Goal: Information Seeking & Learning: Check status

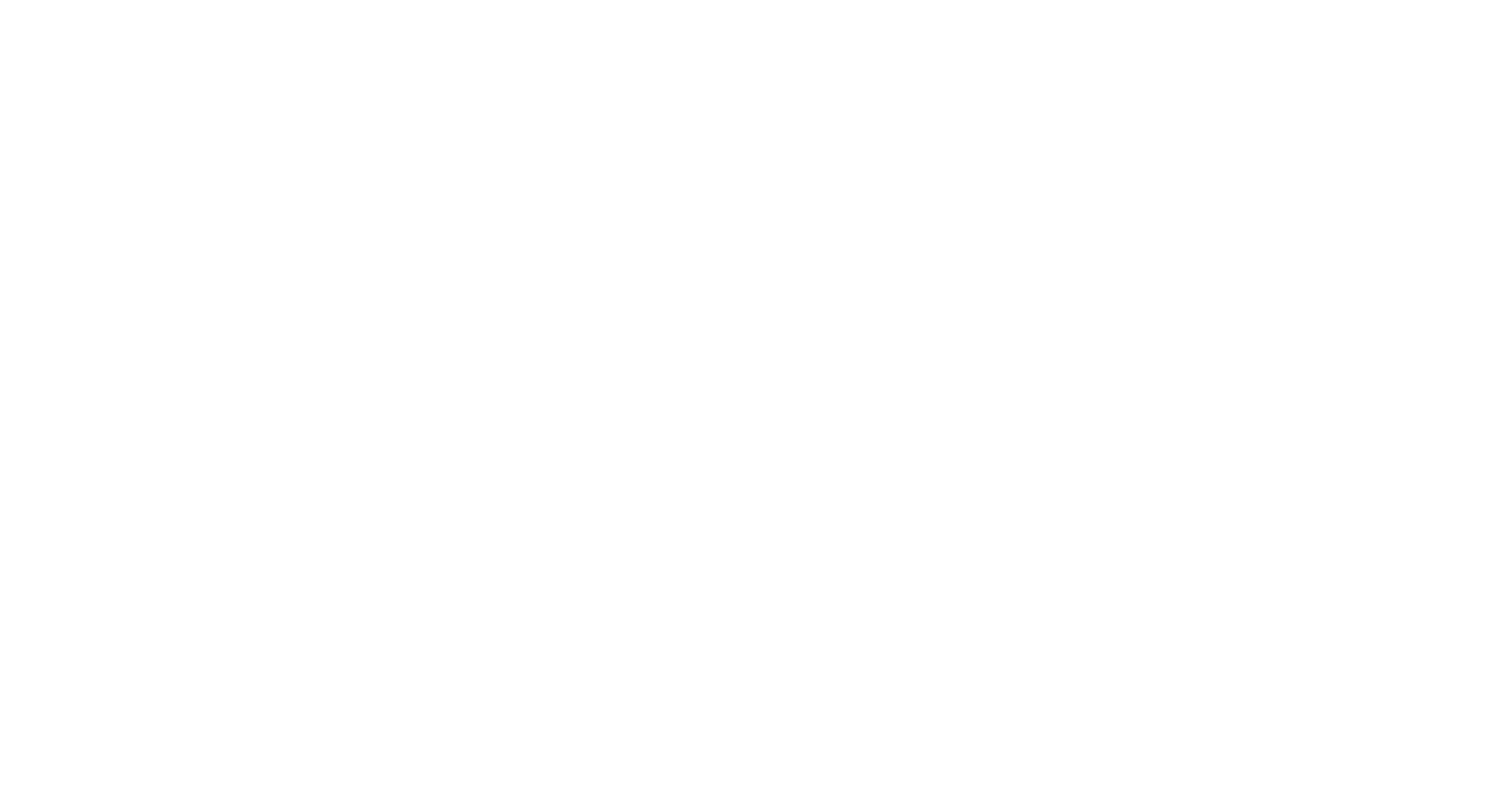
select select
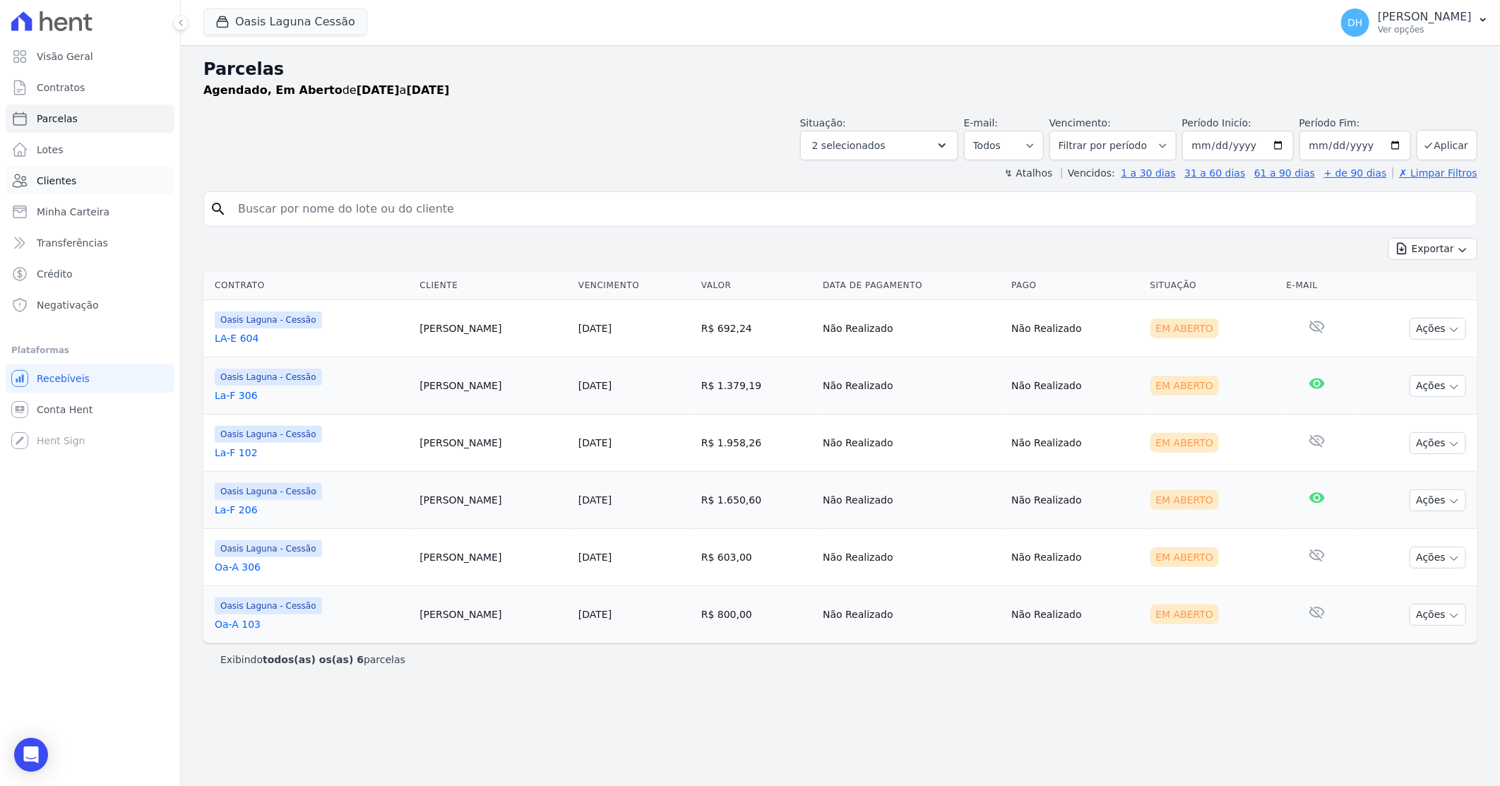
click at [73, 177] on link "Clientes" at bounding box center [90, 181] width 169 height 28
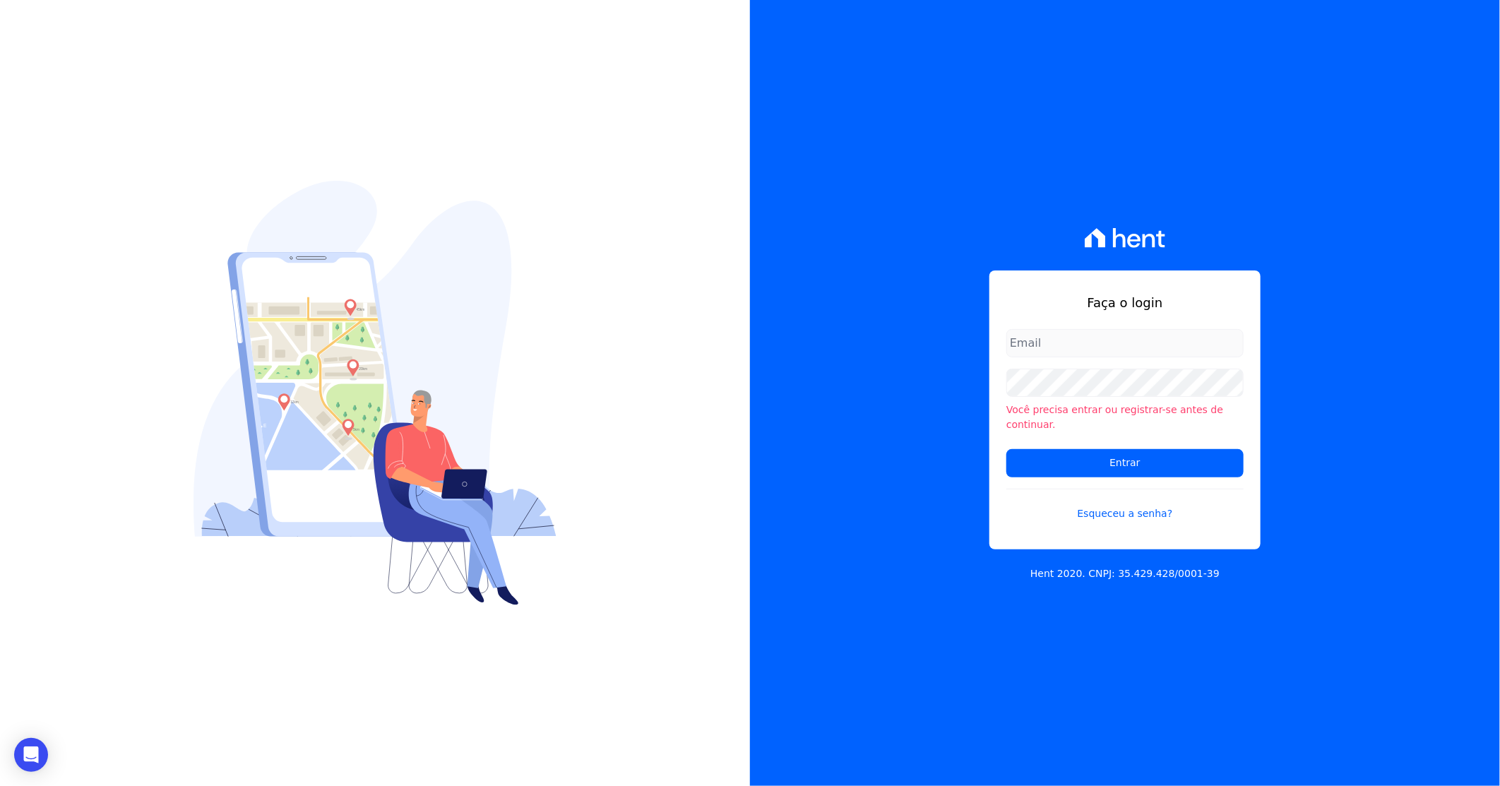
type input "darla@celinaguimaraes.com.br"
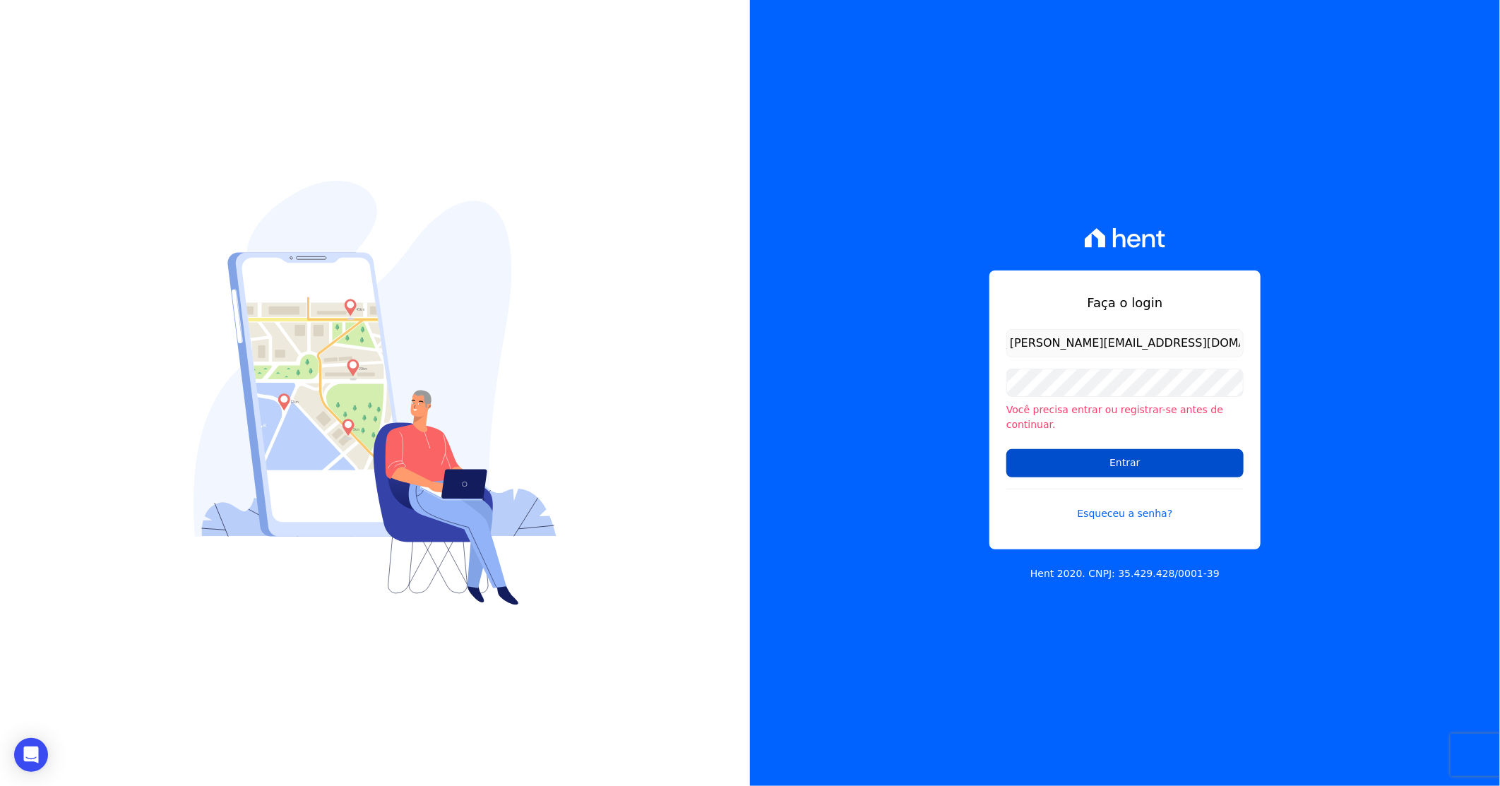
click at [1059, 449] on input "Entrar" at bounding box center [1124, 463] width 237 height 28
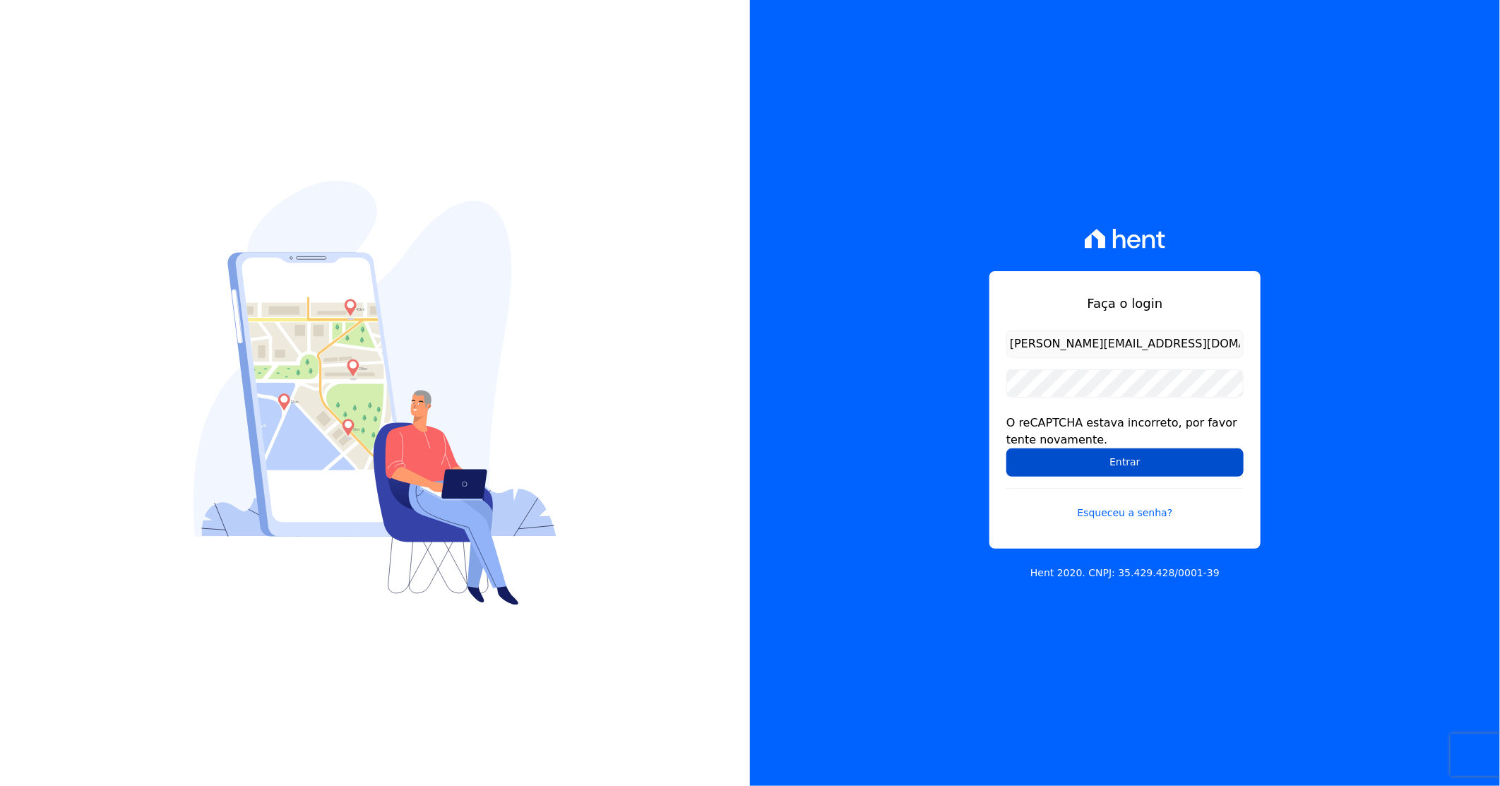
click at [1065, 469] on input "Entrar" at bounding box center [1124, 462] width 237 height 28
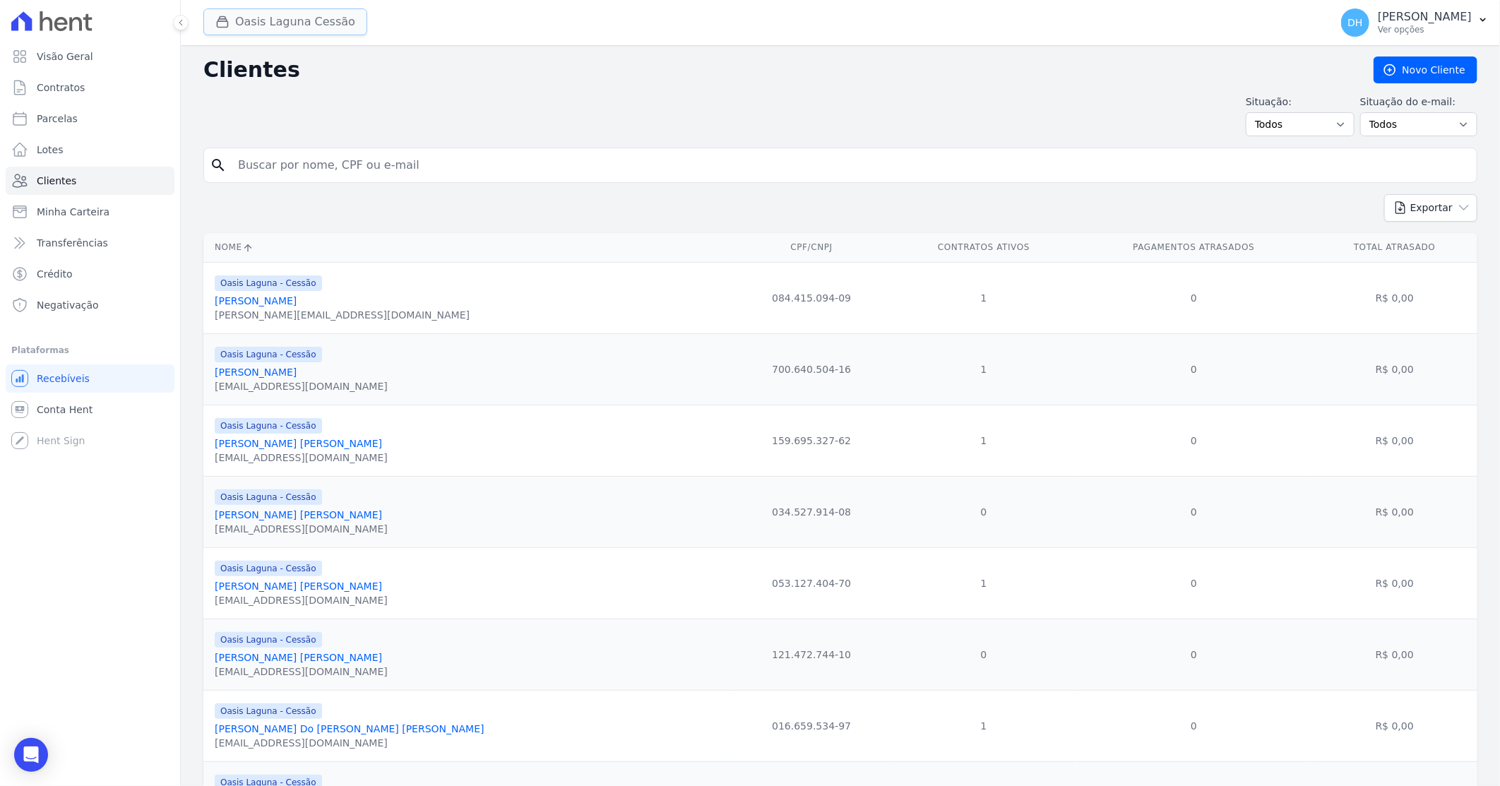
drag, startPoint x: 309, startPoint y: 23, endPoint x: 277, endPoint y: 35, distance: 34.9
click at [309, 23] on button "Oasis Laguna Cessão" at bounding box center [285, 21] width 164 height 27
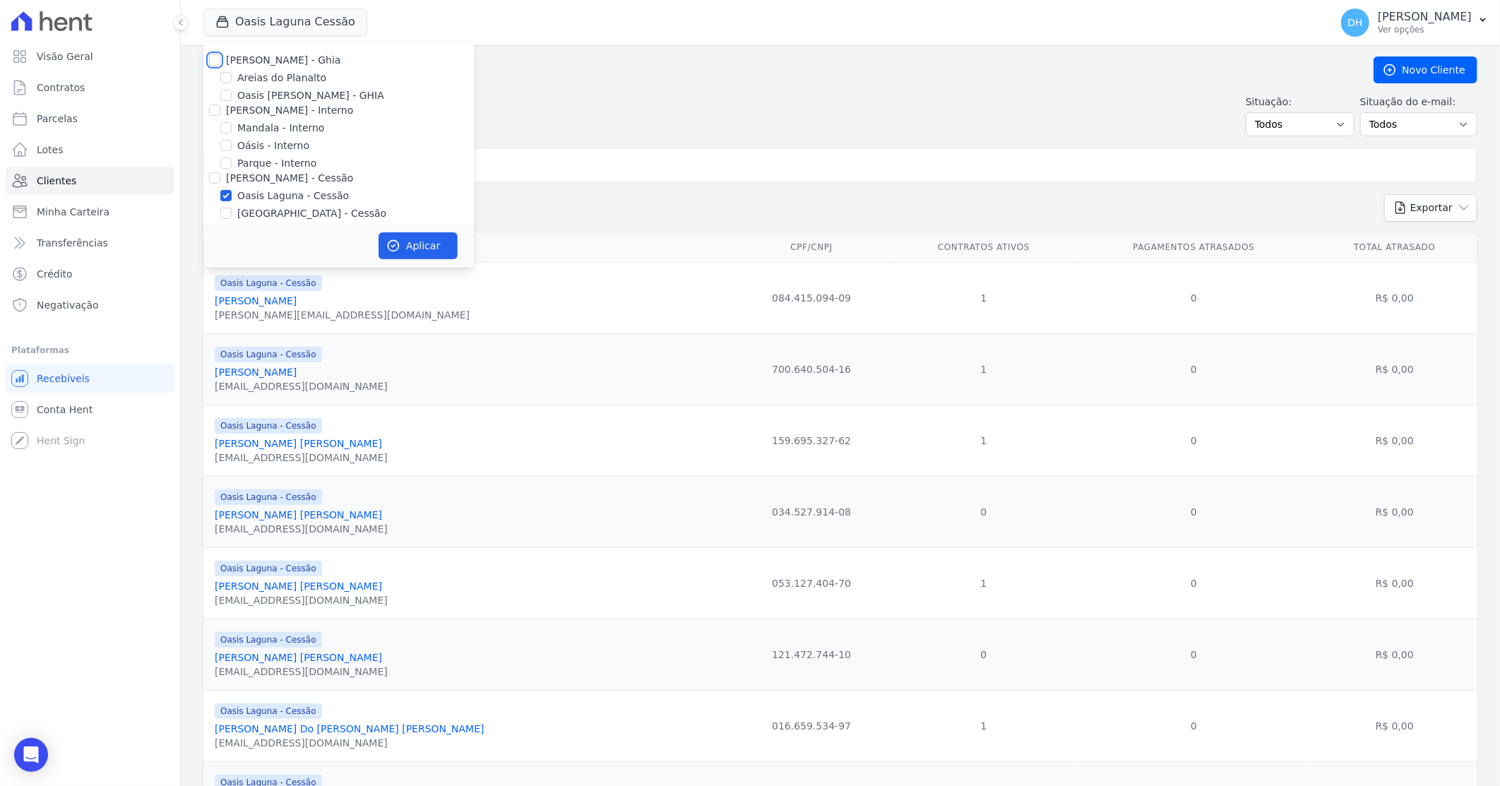
click at [219, 59] on input "[PERSON_NAME] - Ghia" at bounding box center [214, 59] width 11 height 11
checkbox input "true"
click at [213, 114] on input "[PERSON_NAME] - Interno" at bounding box center [214, 110] width 11 height 11
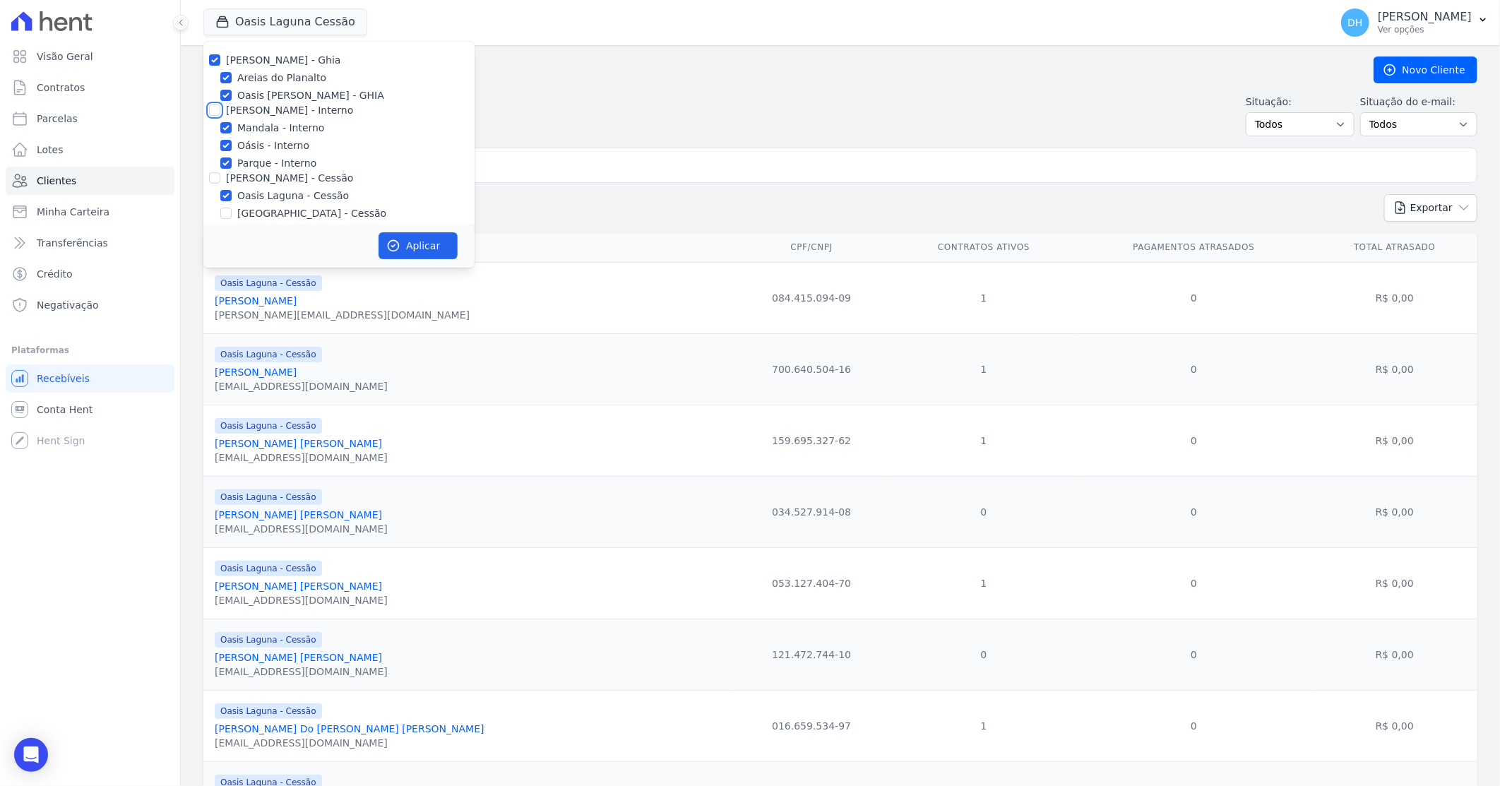
checkbox input "true"
click at [213, 175] on input "[PERSON_NAME] - Cessão" at bounding box center [214, 177] width 11 height 11
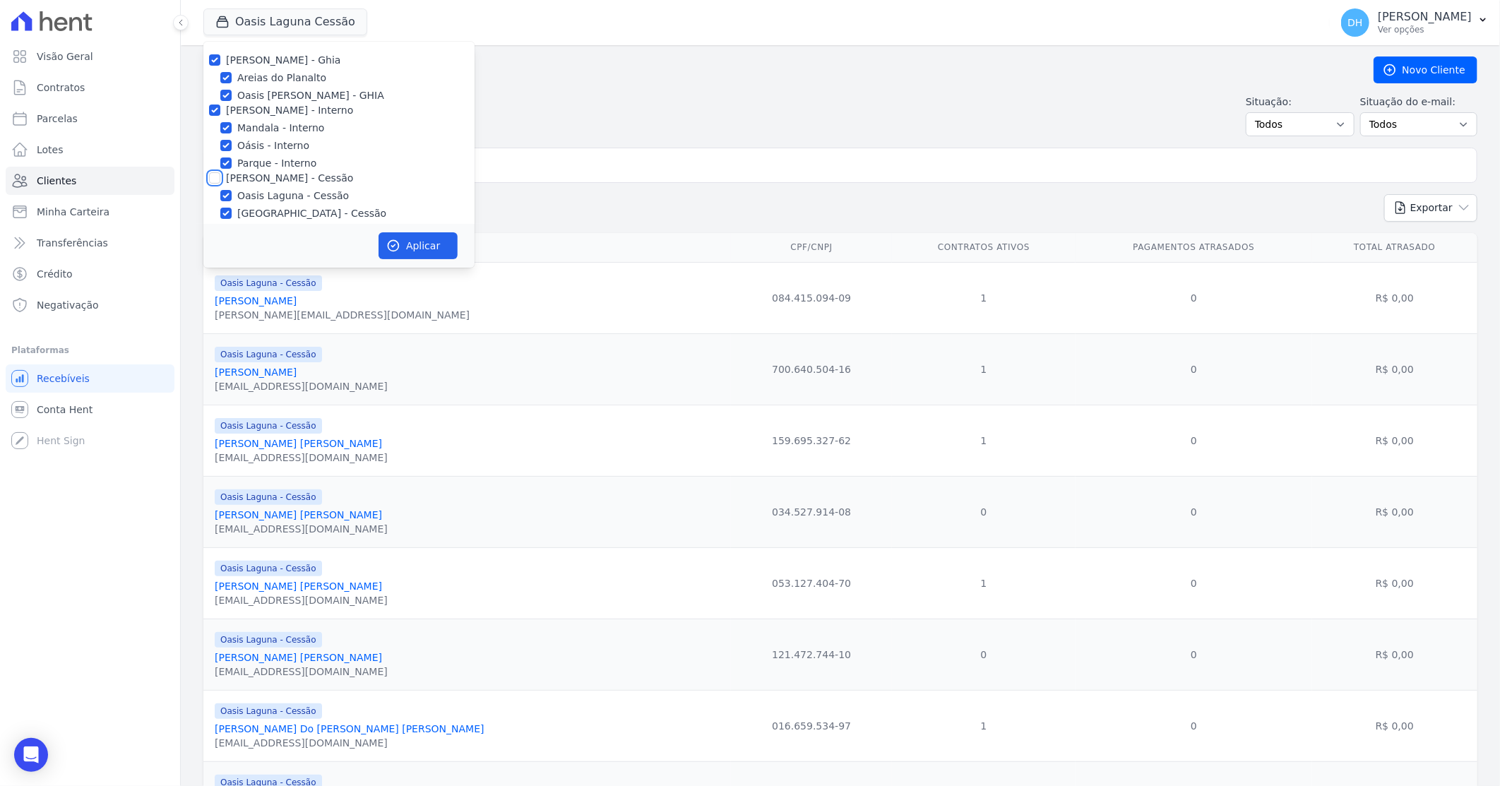
checkbox input "true"
click at [214, 114] on input "[PERSON_NAME] - LBA" at bounding box center [214, 116] width 11 height 11
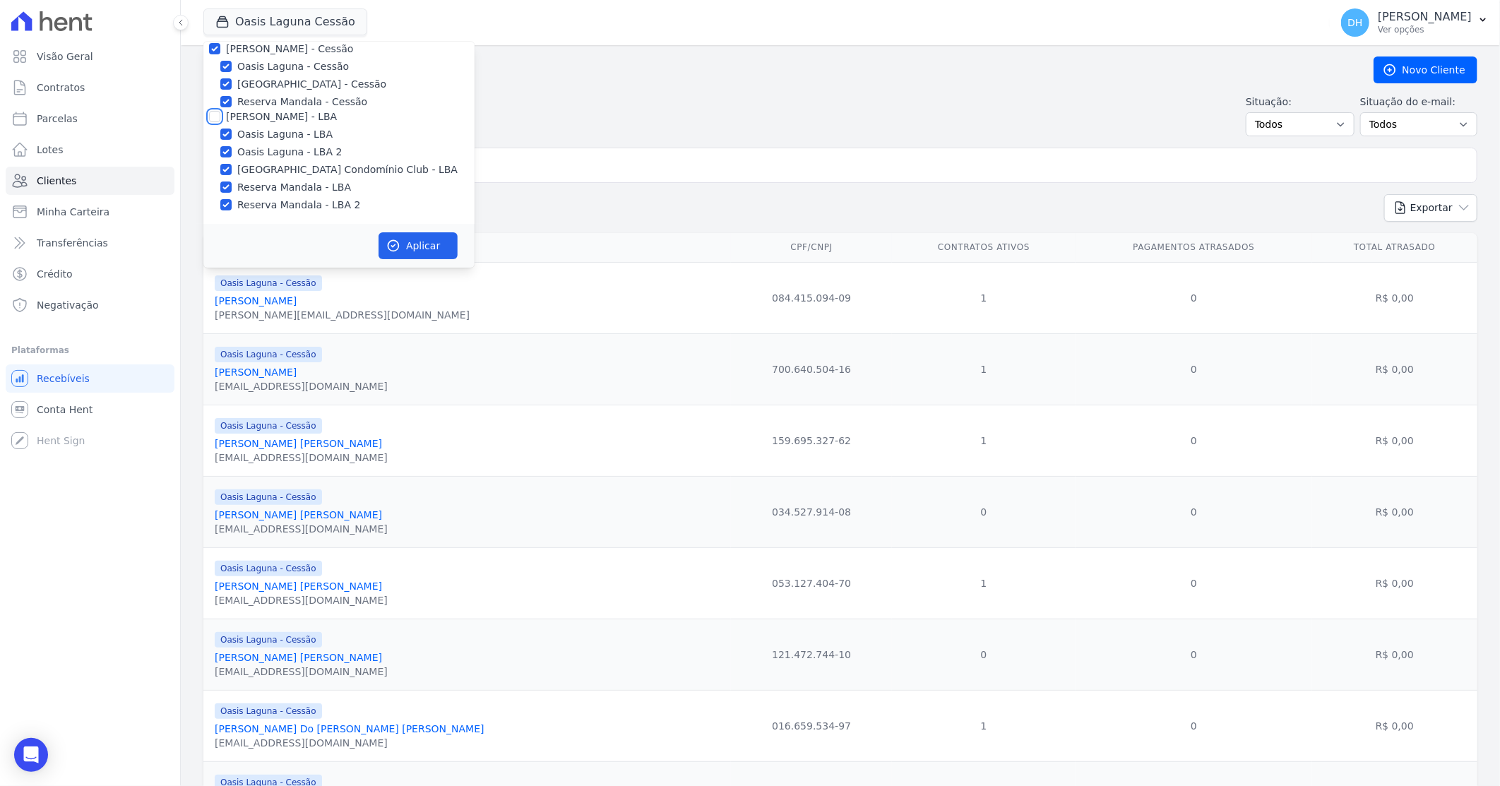
checkbox input "true"
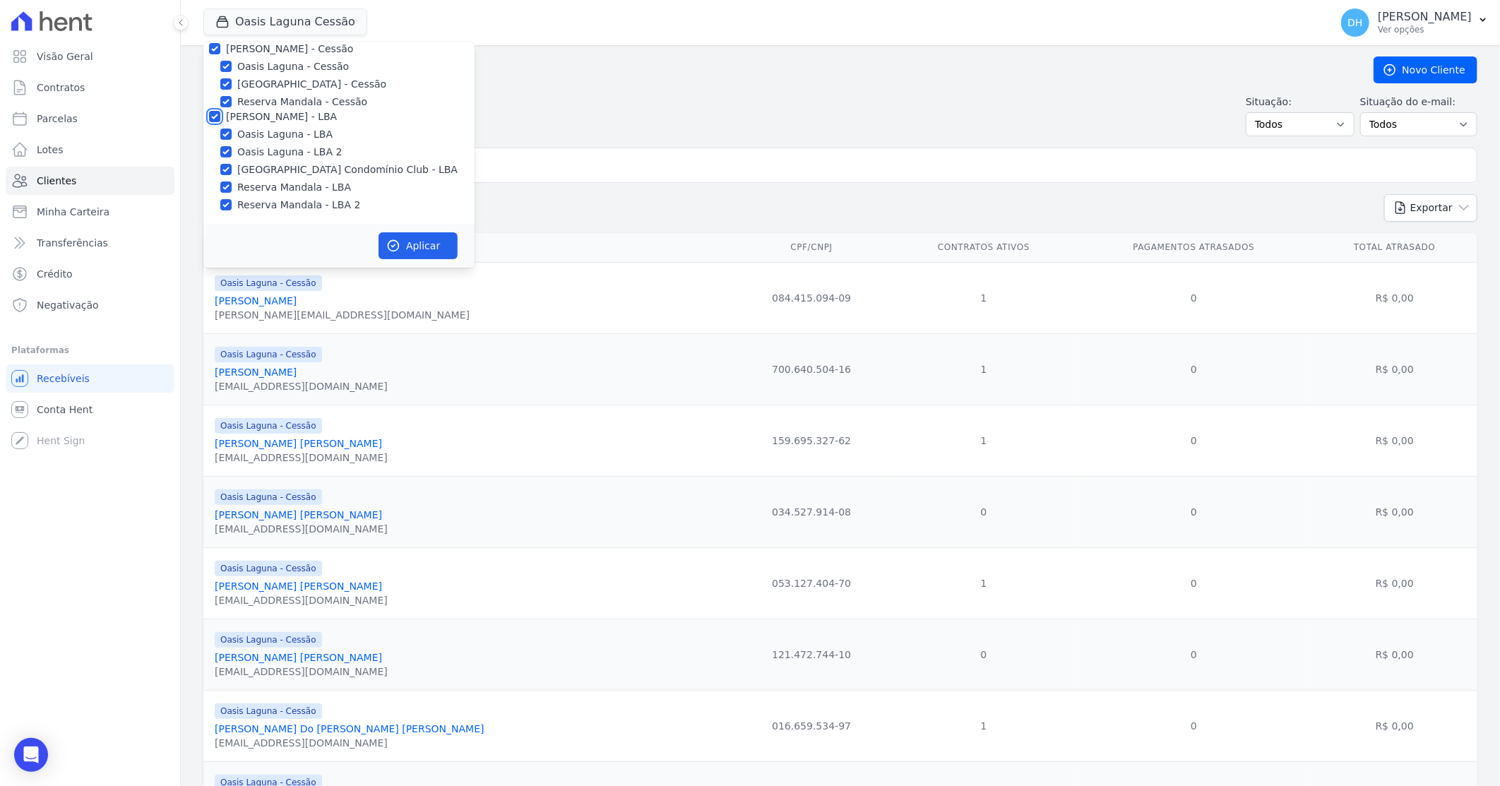
checkbox input "true"
click at [398, 236] on button "Aplicar" at bounding box center [418, 245] width 79 height 27
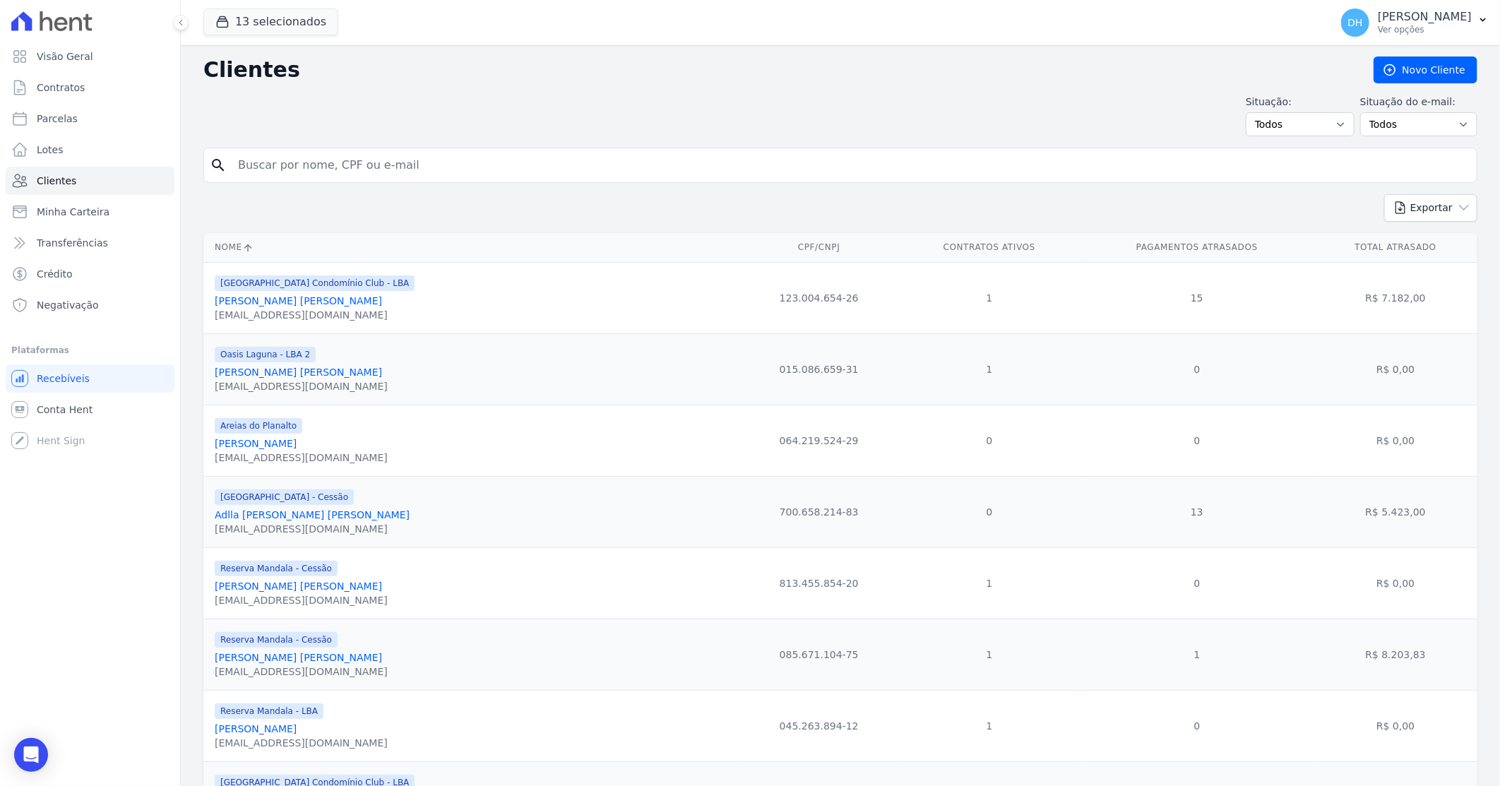
click at [393, 163] on input "search" at bounding box center [850, 165] width 1241 height 28
type input "tatiane"
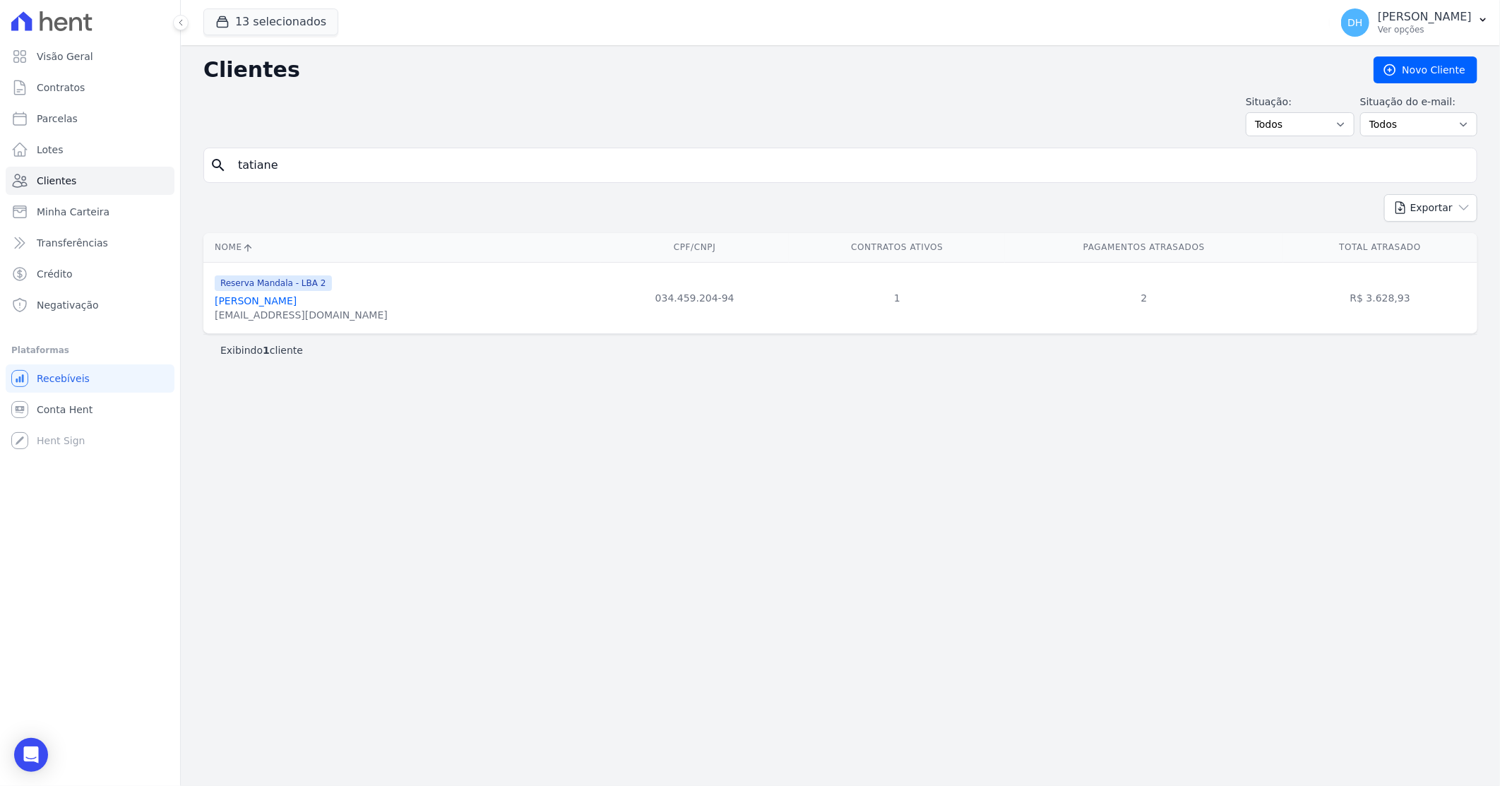
click at [265, 307] on div "Reserva Mandala - LBA 2 [PERSON_NAME] [EMAIL_ADDRESS][DOMAIN_NAME]" at bounding box center [301, 298] width 173 height 48
drag, startPoint x: 265, startPoint y: 307, endPoint x: 241, endPoint y: 297, distance: 26.2
click at [241, 297] on link "[PERSON_NAME]" at bounding box center [256, 300] width 82 height 11
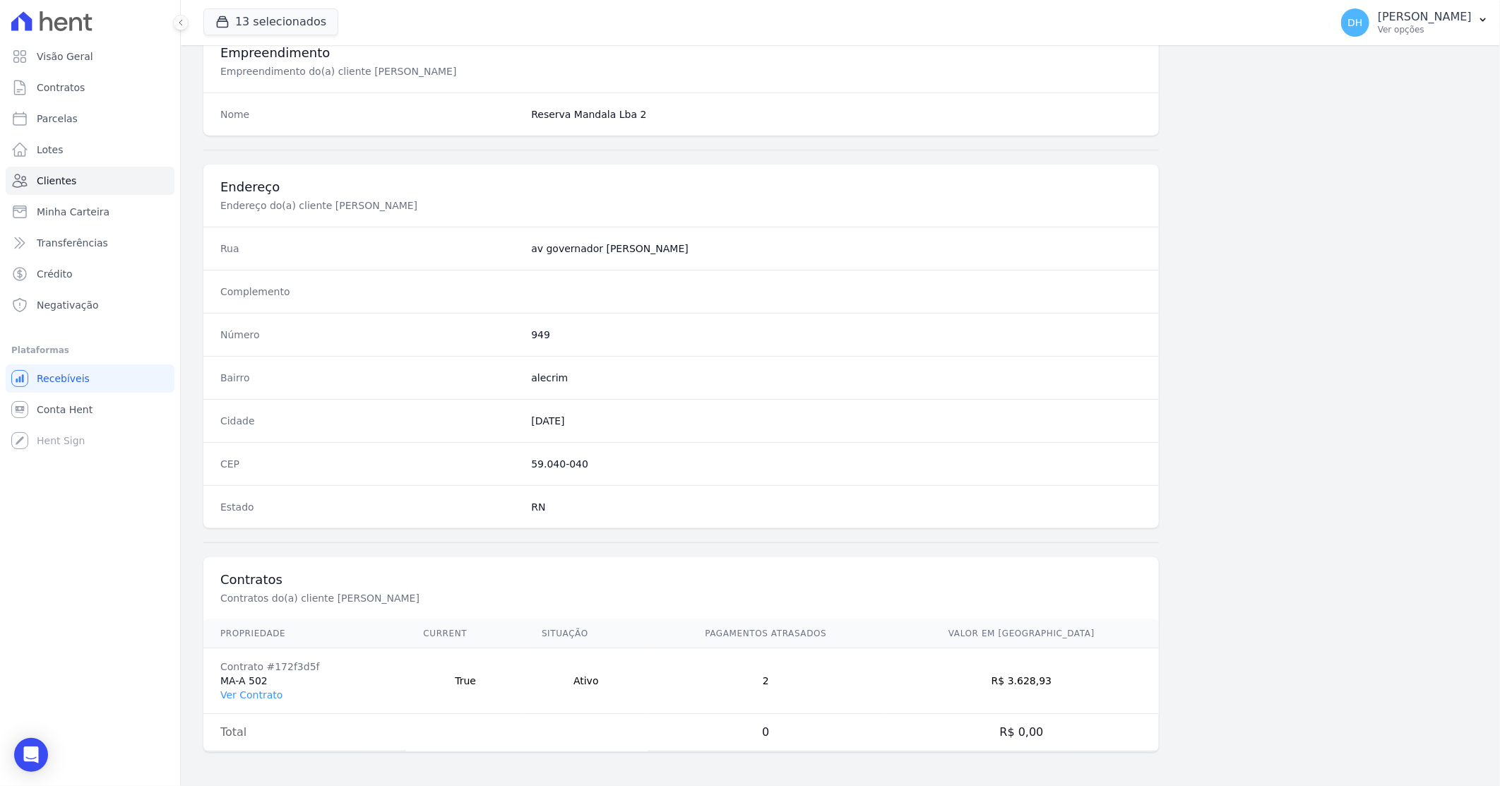
scroll to position [537, 0]
click at [264, 693] on link "Ver Contrato" at bounding box center [251, 694] width 62 height 11
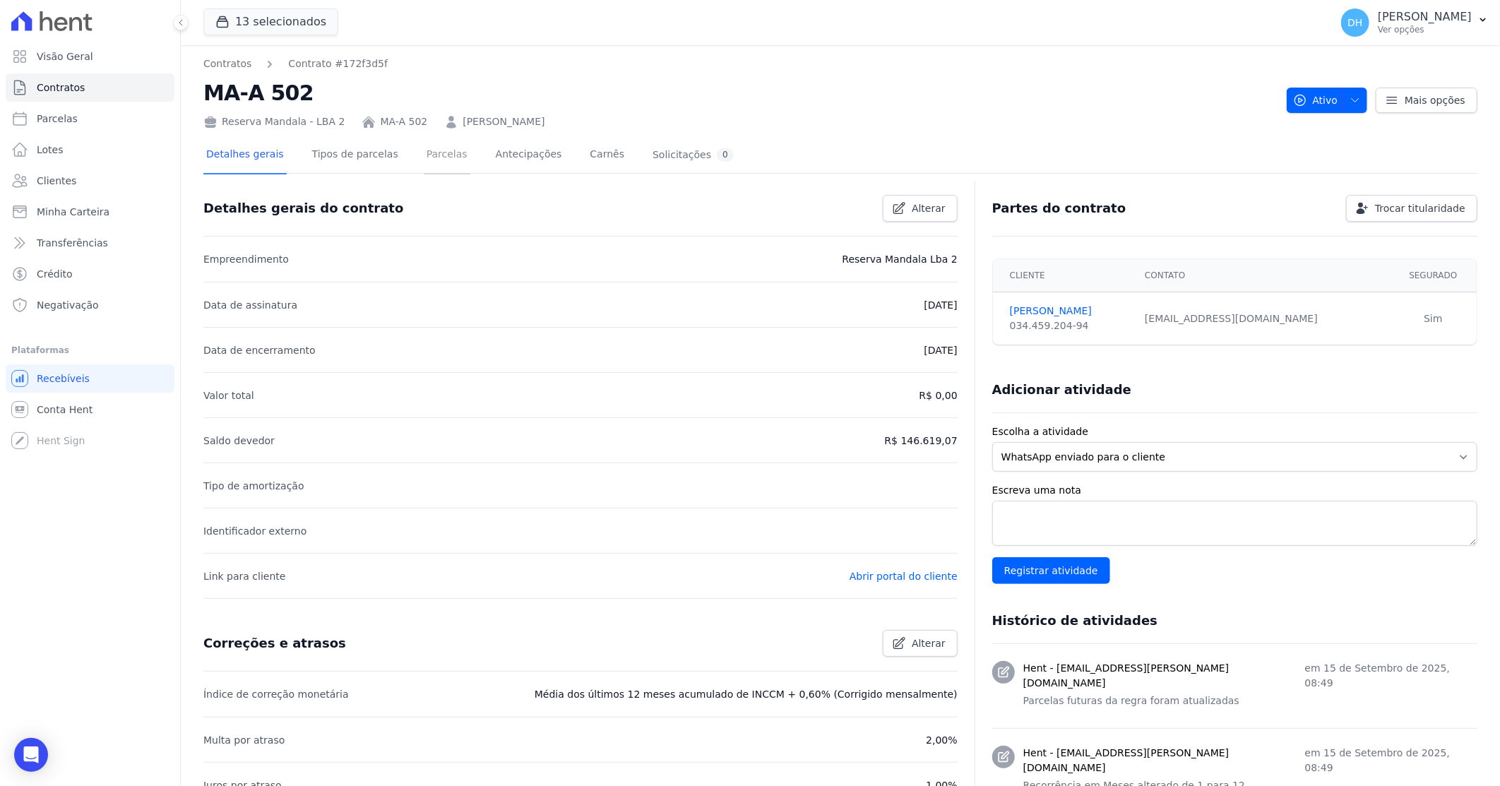
click at [424, 153] on link "Parcelas" at bounding box center [447, 155] width 47 height 37
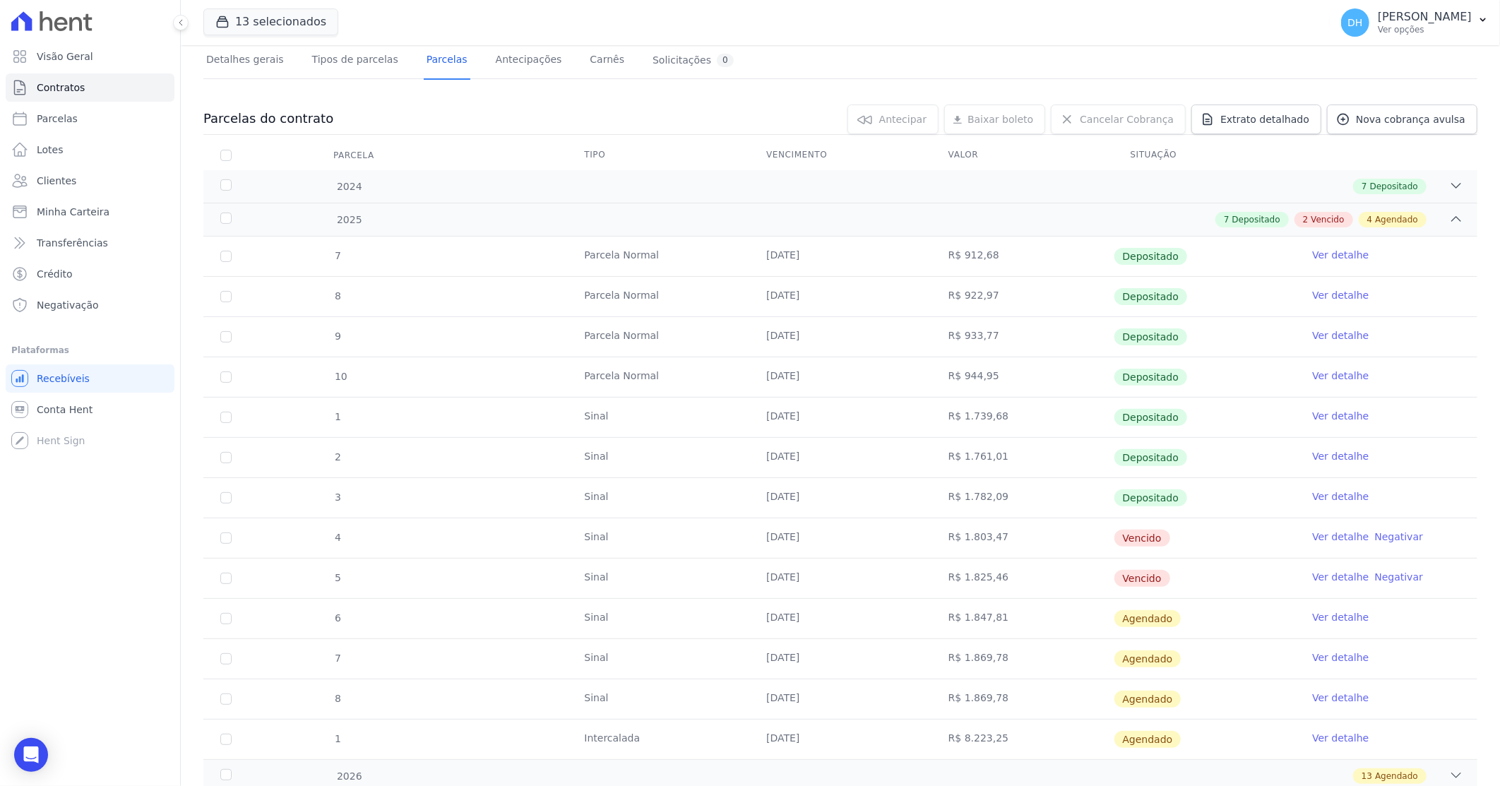
scroll to position [276, 0]
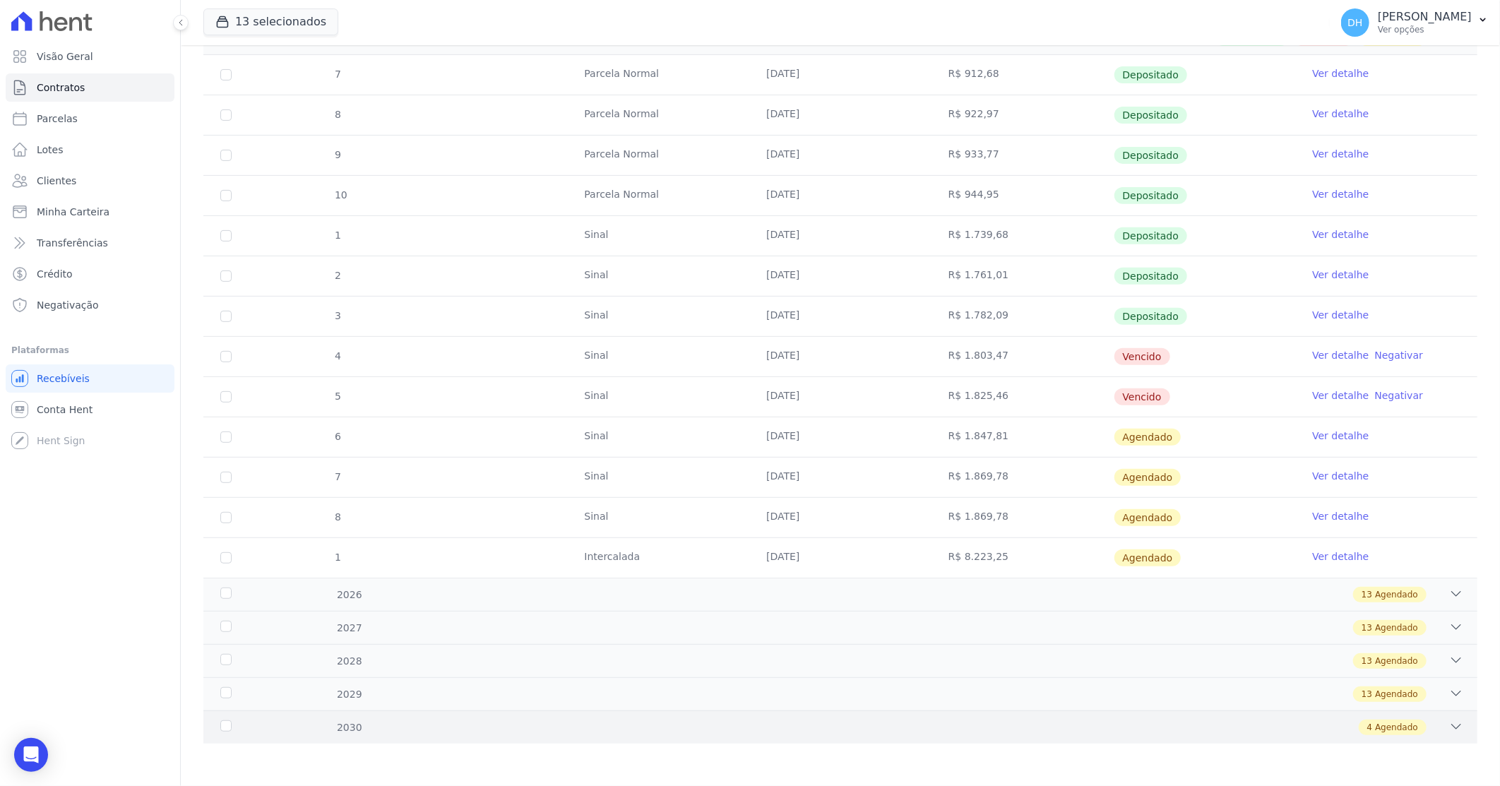
click at [873, 722] on div "4 Agendado" at bounding box center [903, 728] width 1120 height 16
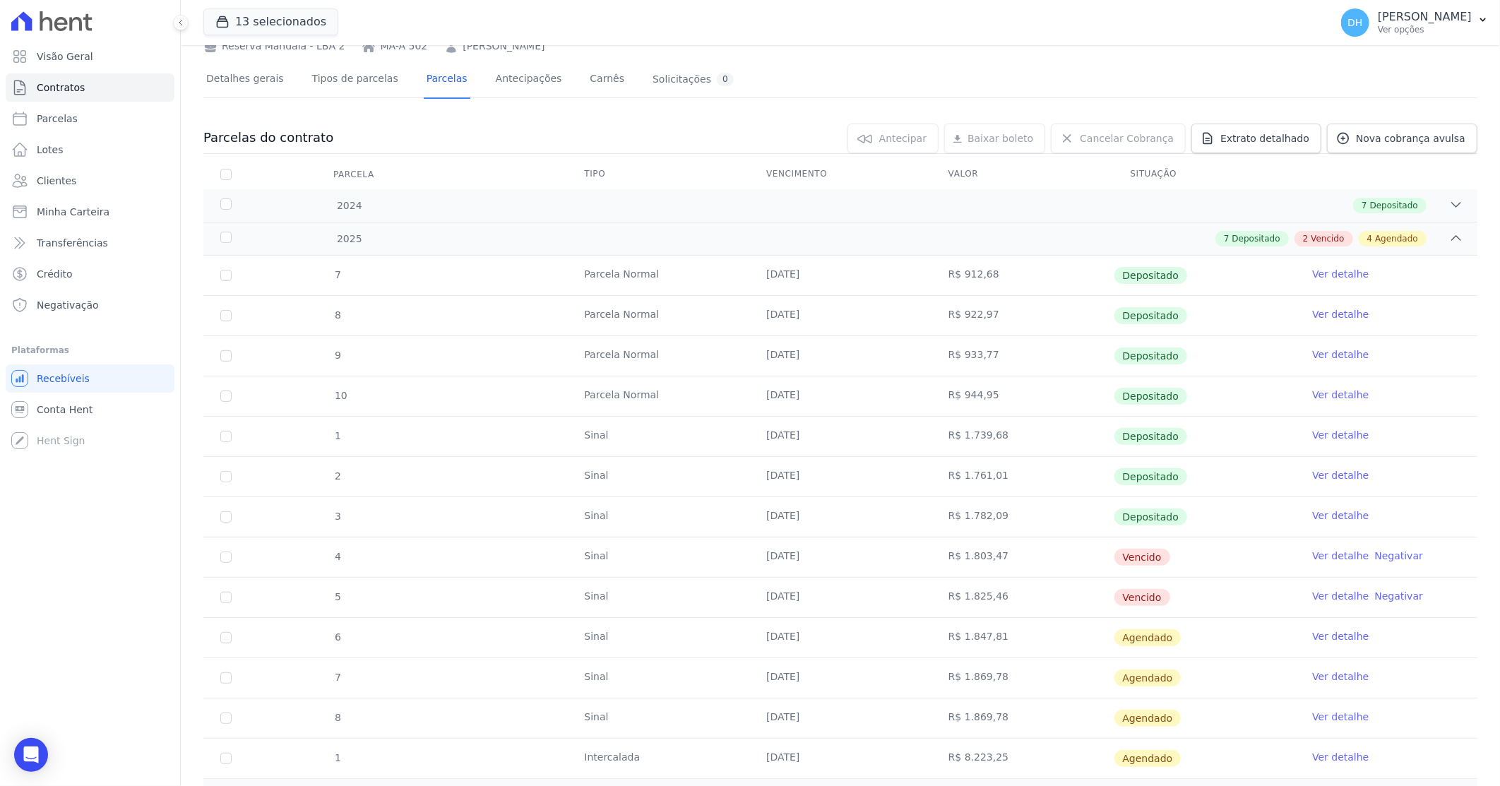
scroll to position [0, 0]
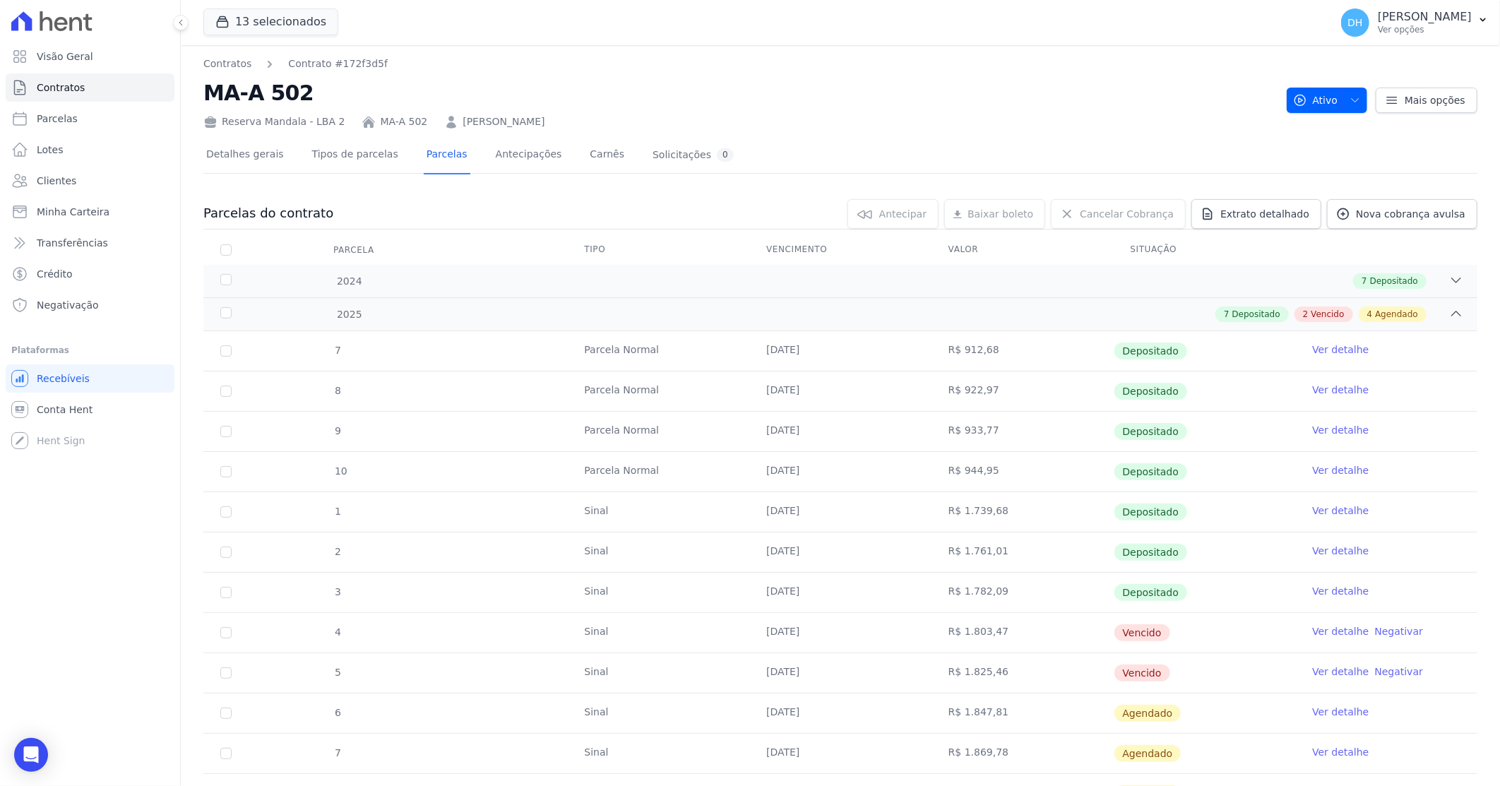
click at [480, 123] on link "[PERSON_NAME]" at bounding box center [504, 121] width 82 height 15
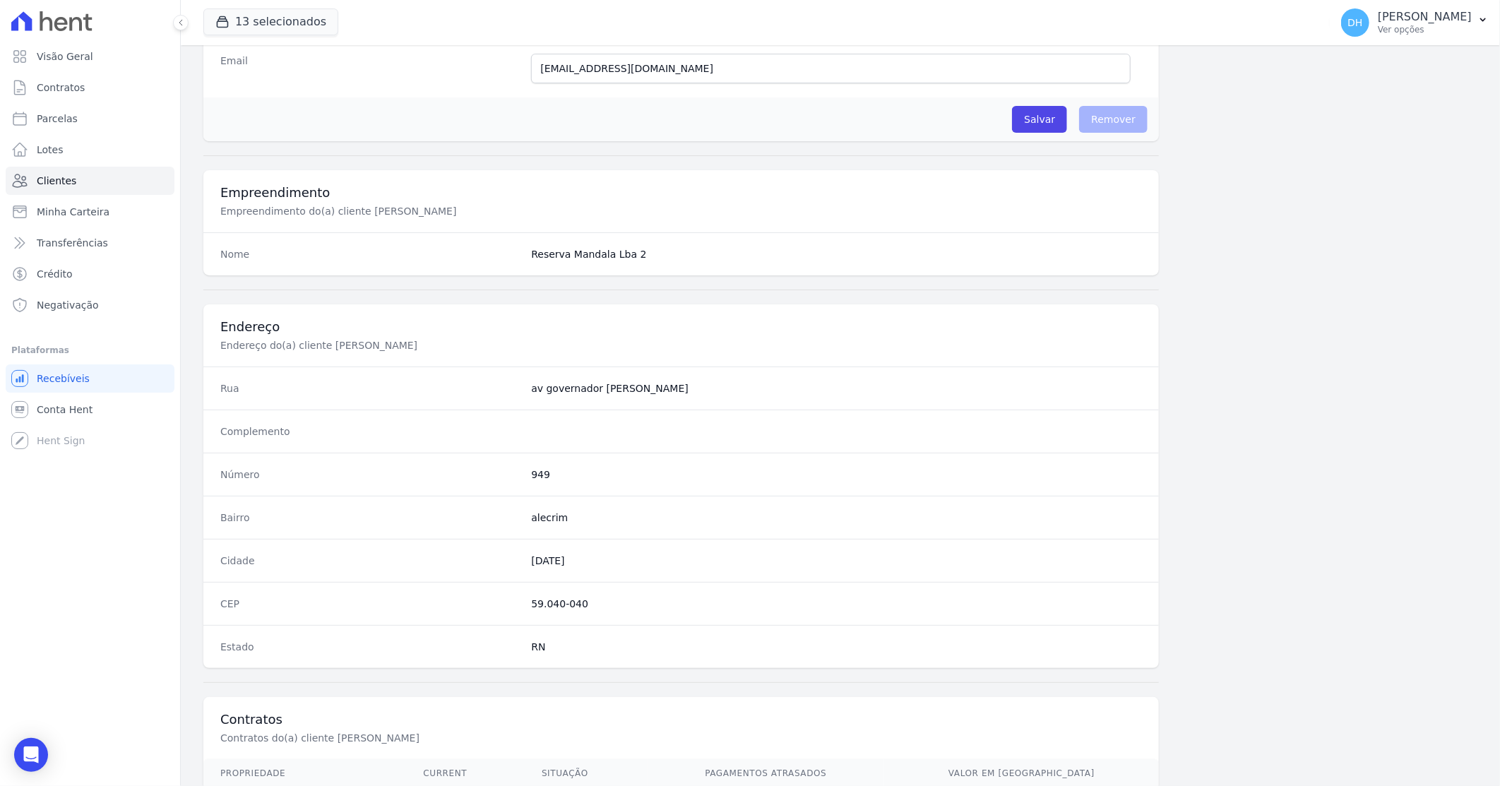
scroll to position [537, 0]
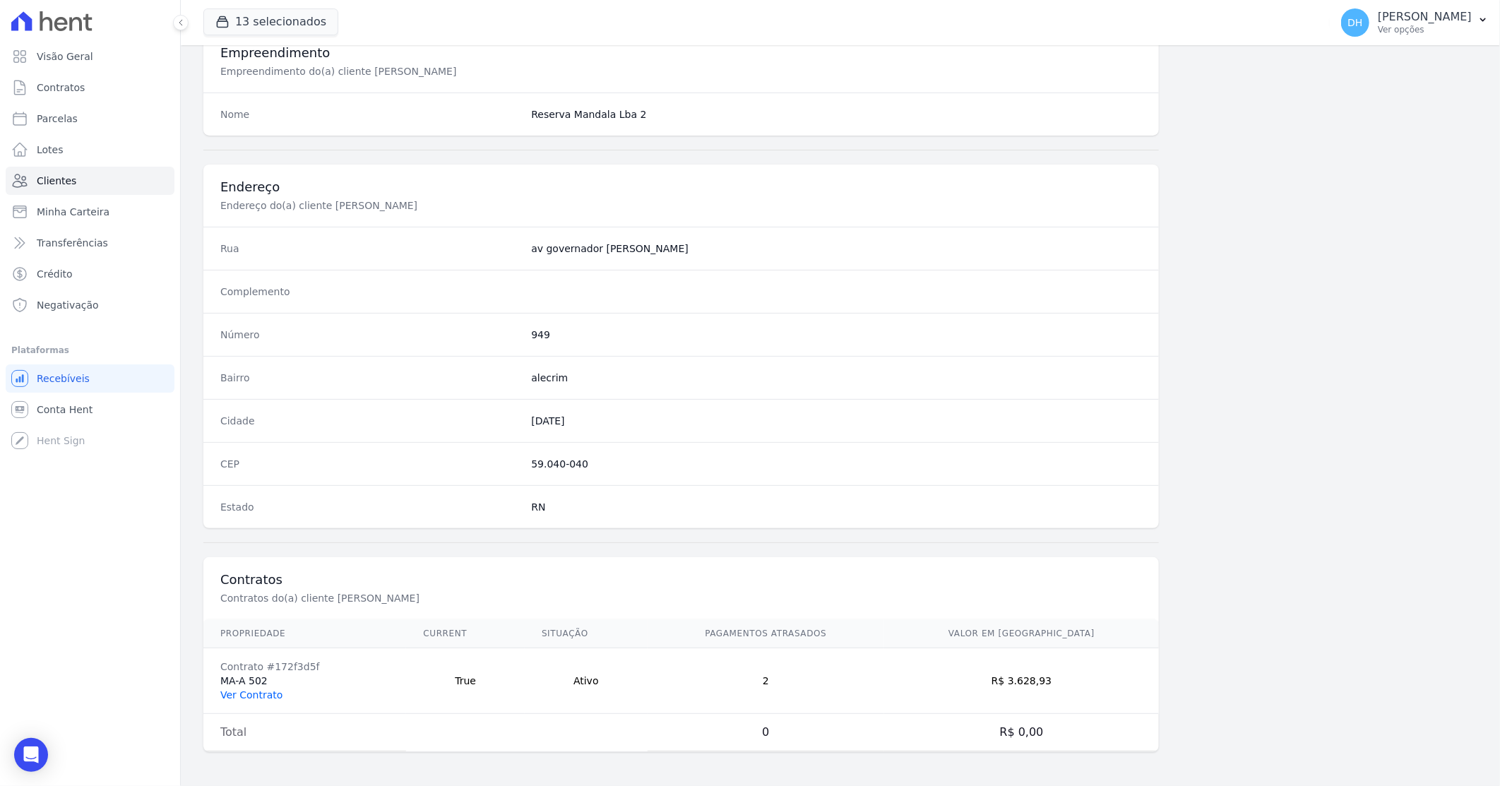
click at [254, 694] on link "Ver Contrato" at bounding box center [251, 694] width 62 height 11
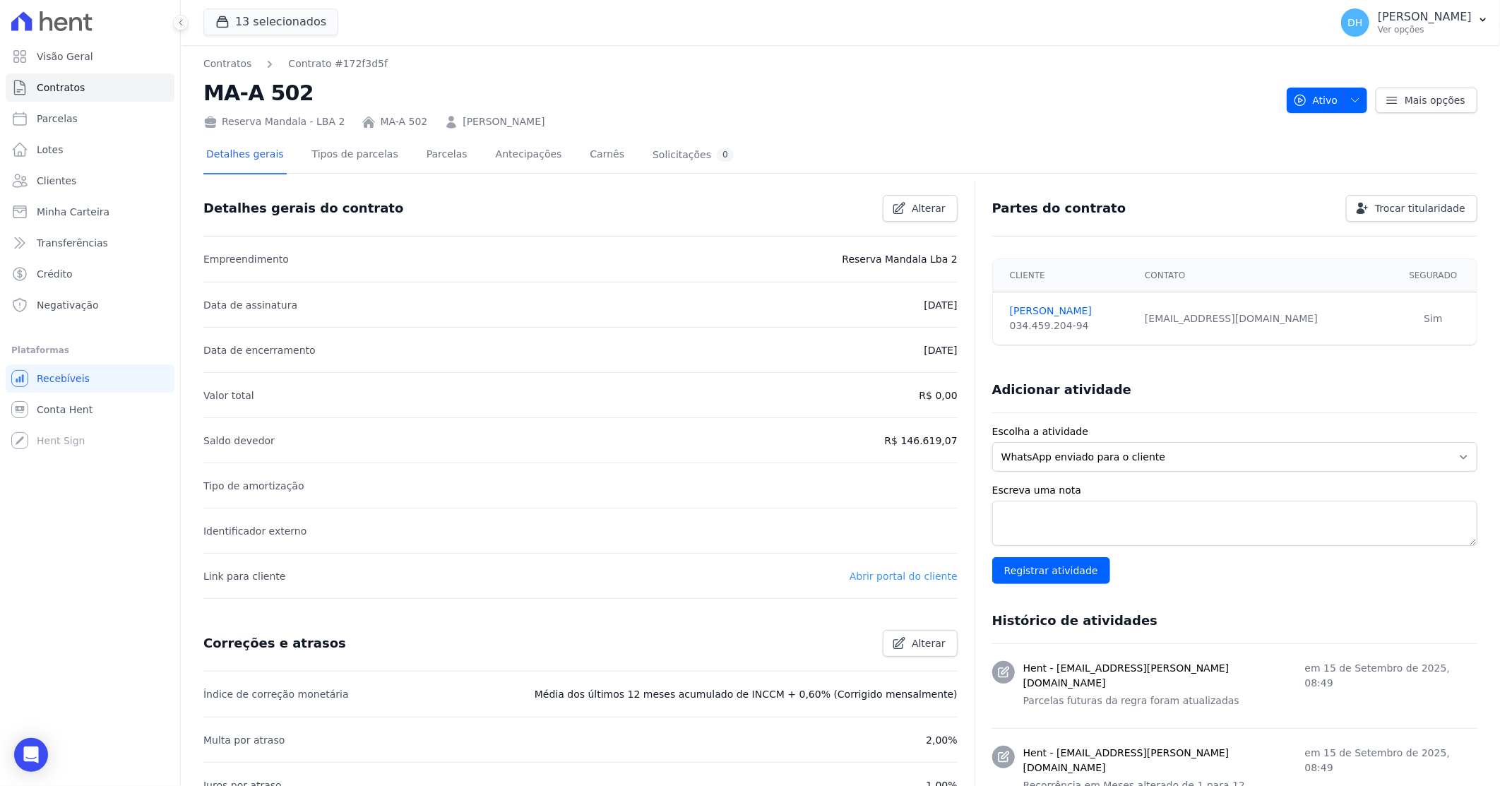
click at [905, 576] on link "Abrir portal do cliente" at bounding box center [904, 576] width 108 height 11
click at [429, 160] on link "Parcelas" at bounding box center [447, 155] width 47 height 37
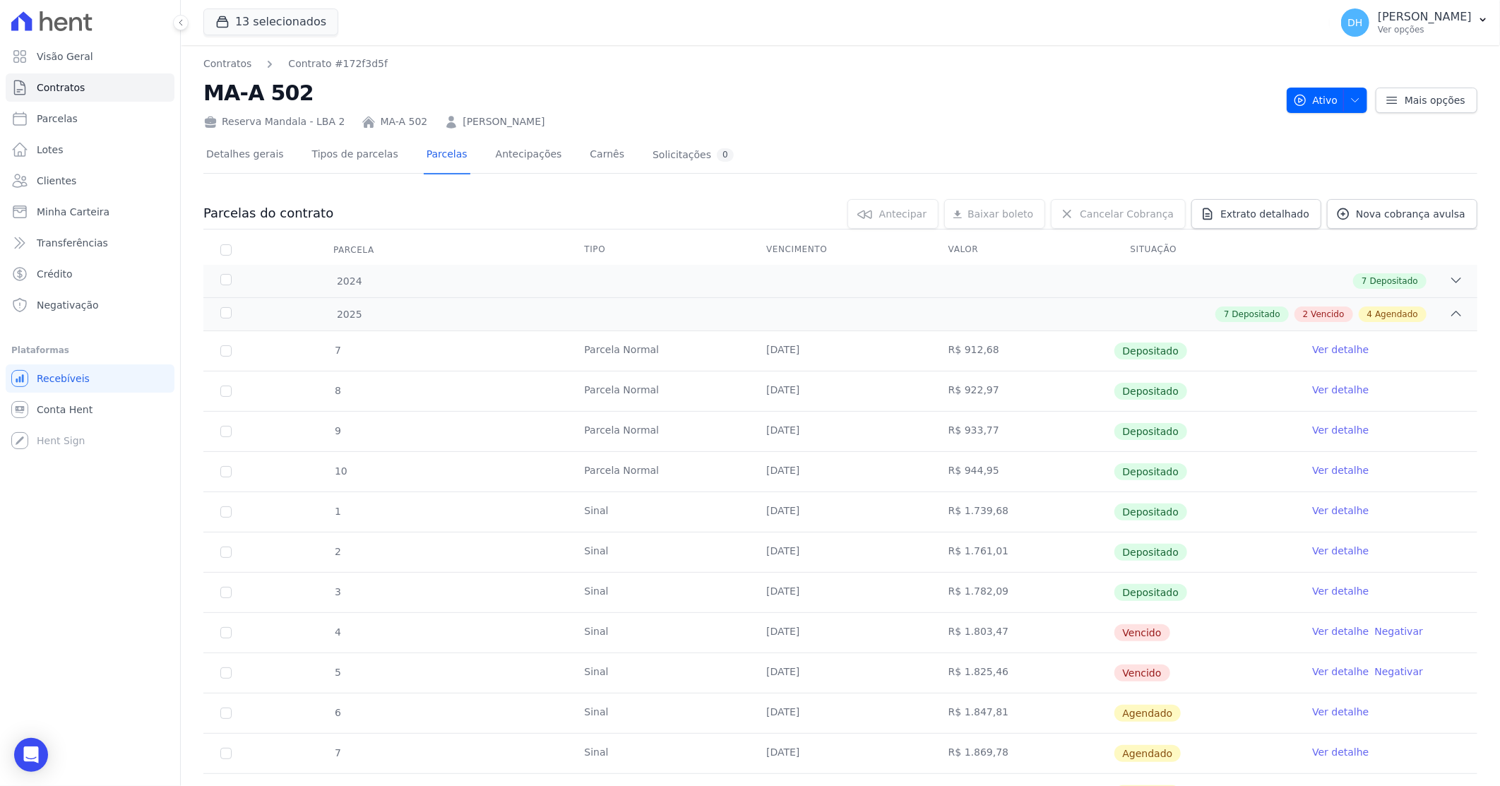
click at [544, 121] on link "[PERSON_NAME]" at bounding box center [504, 121] width 82 height 15
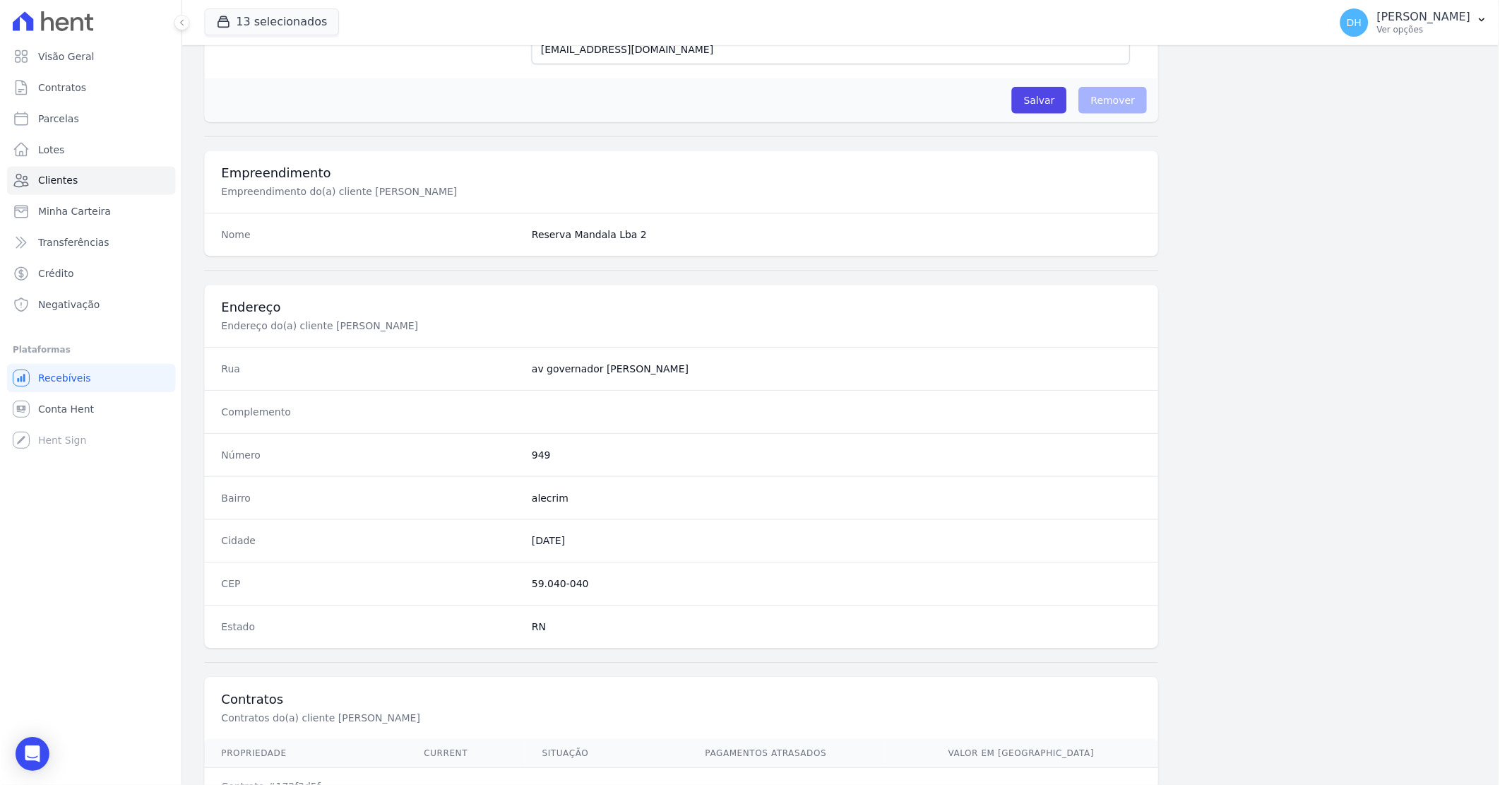
scroll to position [537, 0]
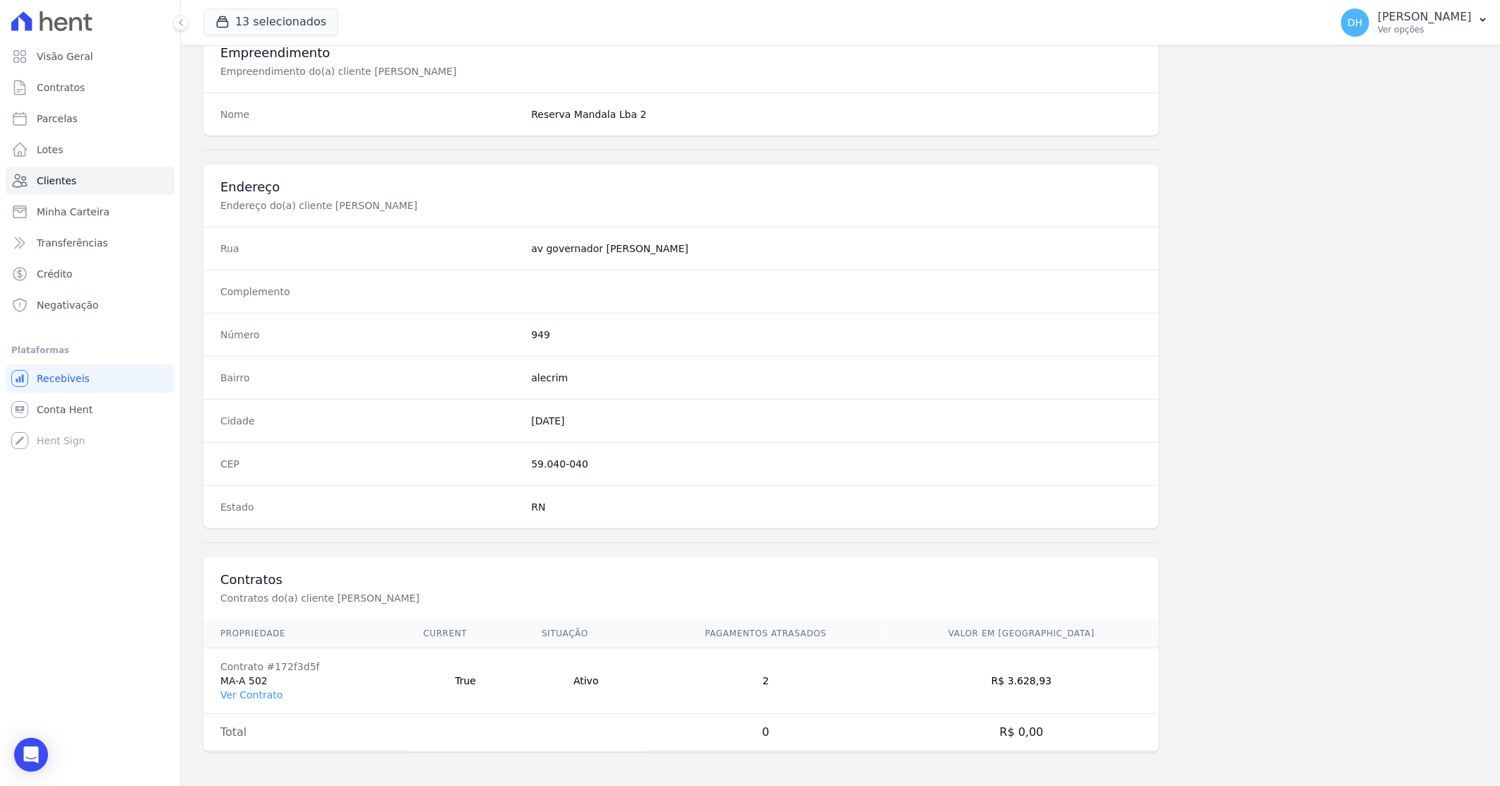
click at [249, 701] on td "Contrato #172f3d5f MA-A 502 Ver Contrato" at bounding box center [304, 681] width 203 height 66
click at [253, 696] on link "Ver Contrato" at bounding box center [251, 694] width 62 height 11
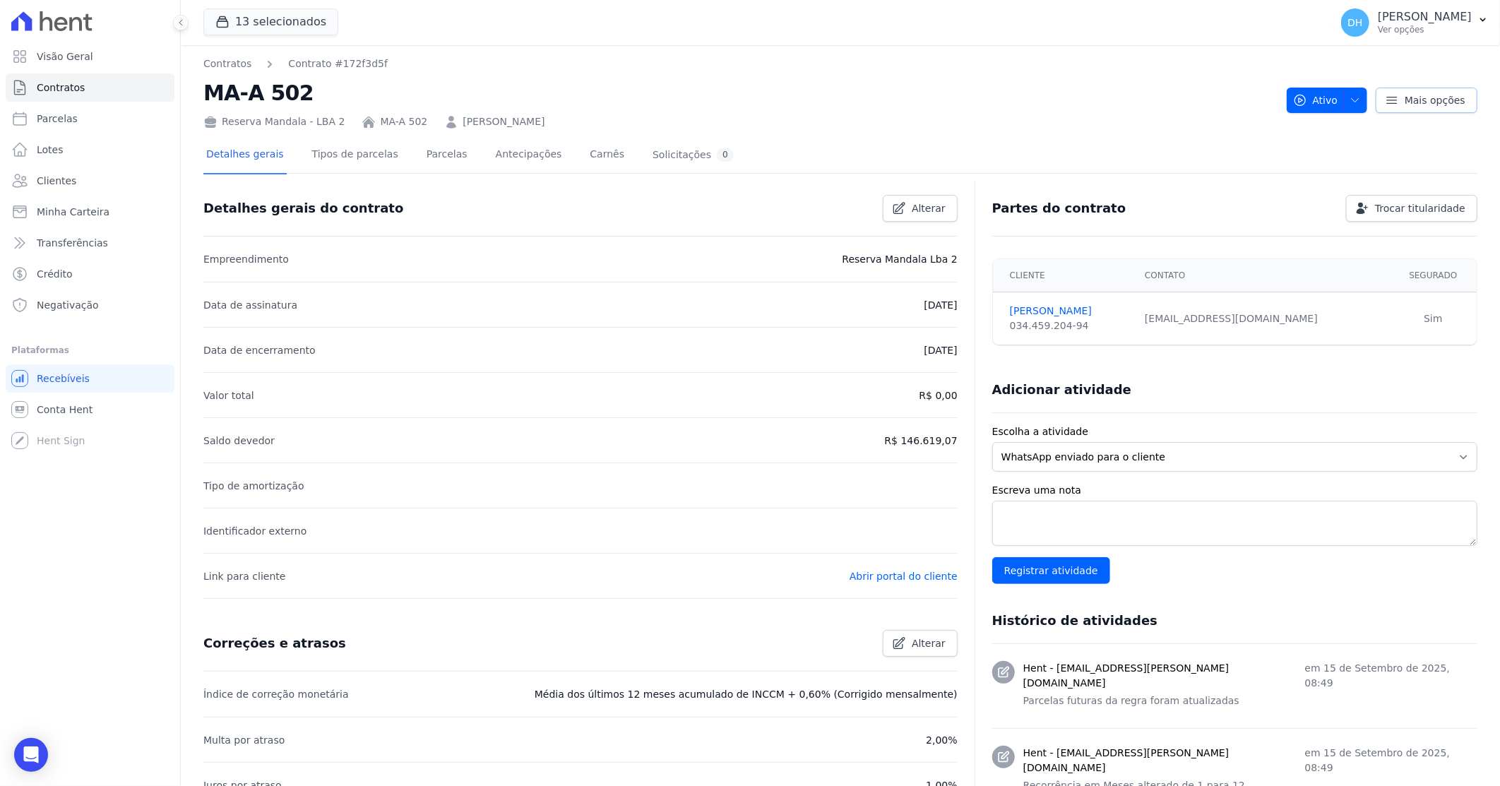
click at [1443, 104] on span "Mais opções" at bounding box center [1435, 100] width 61 height 14
click at [1174, 43] on div "13 selecionados [PERSON_NAME] - Ghia [PERSON_NAME] do Planalto Oasis [PERSON_NA…" at bounding box center [763, 22] width 1121 height 47
